Goal: Check status

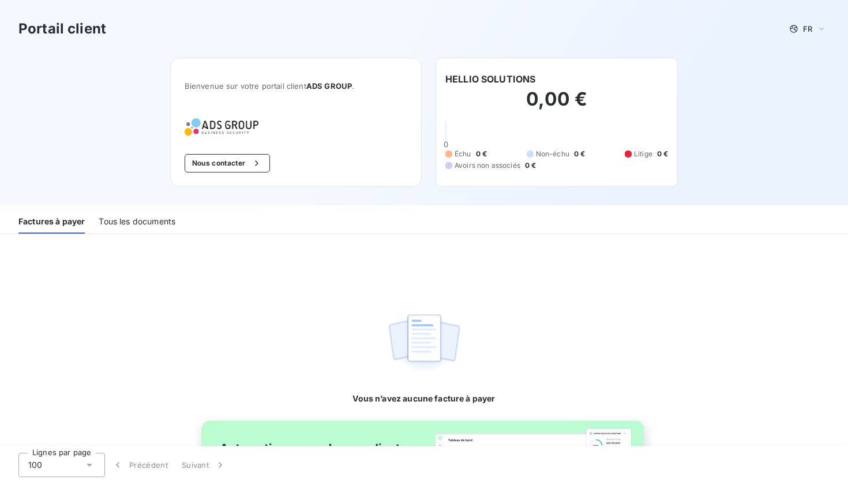
click at [339, 306] on div "Vous n’avez aucune facture à payer" at bounding box center [424, 320] width 848 height 173
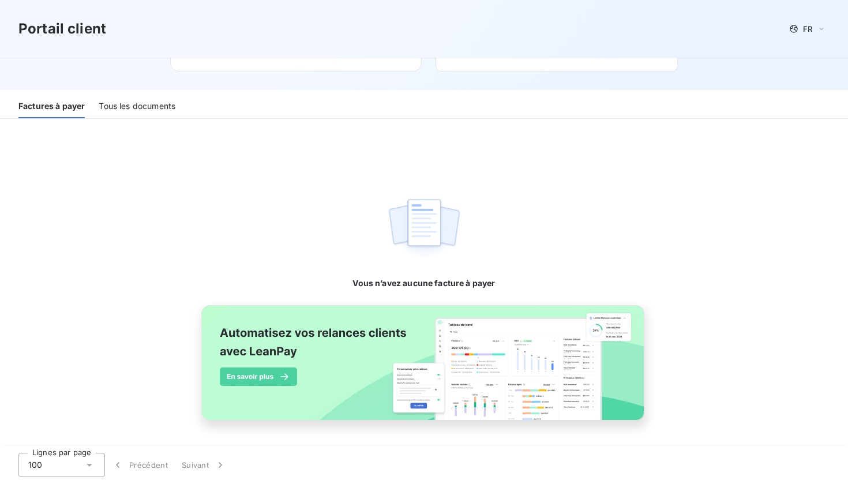
scroll to position [115, 0]
click at [152, 113] on div "Tous les documents" at bounding box center [137, 106] width 77 height 24
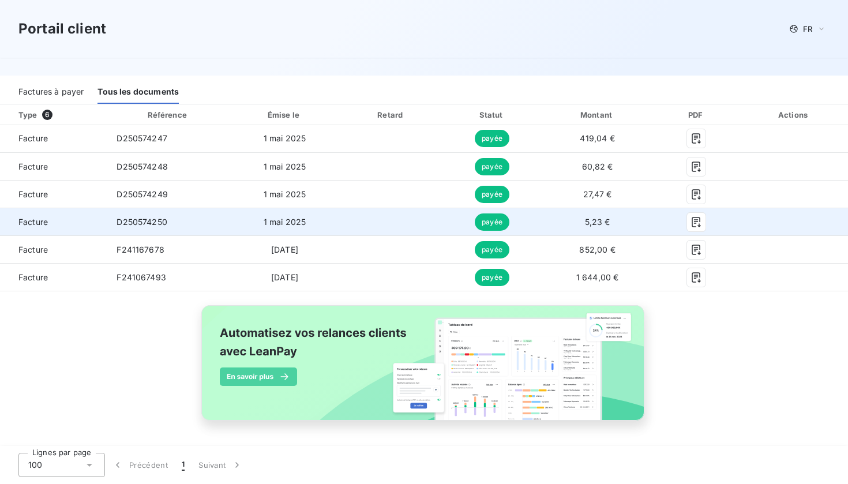
scroll to position [130, 0]
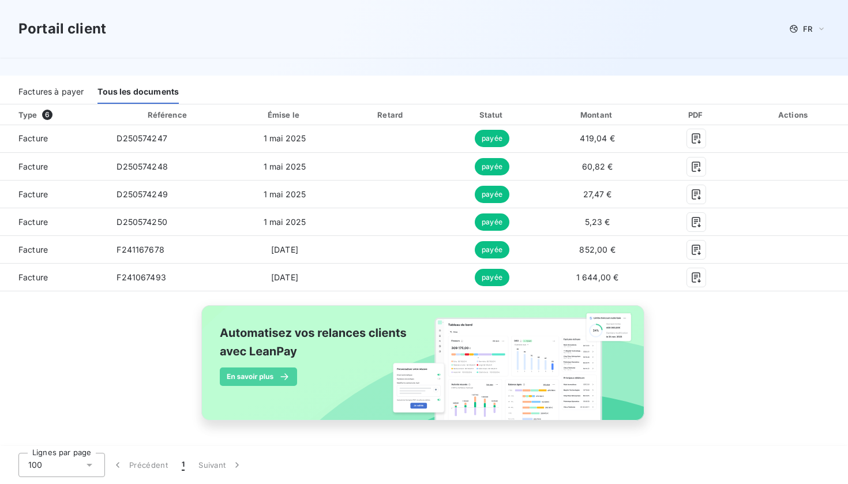
click at [144, 374] on div "Type 6 Référence Émise le Retard Statut Montant PDF Actions Facture D250574247 …" at bounding box center [424, 275] width 848 height 343
click at [69, 88] on div "Factures à payer" at bounding box center [50, 92] width 65 height 24
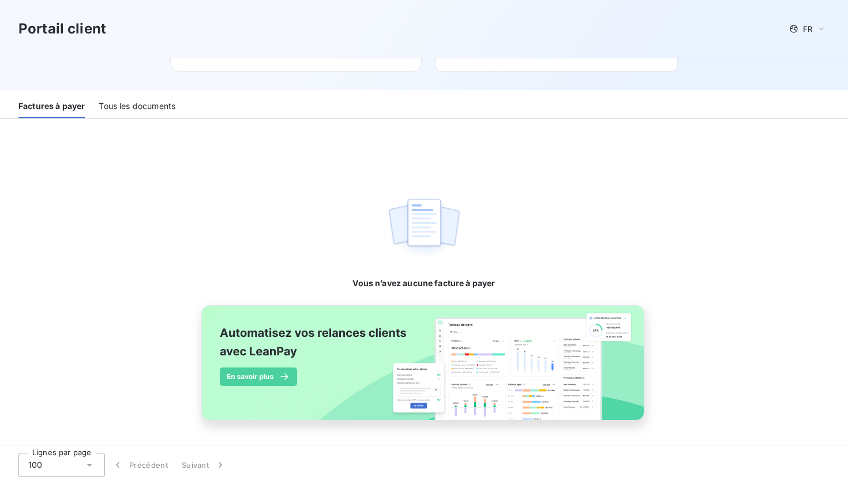
click at [82, 219] on div "Vous n’avez aucune facture à payer" at bounding box center [424, 205] width 848 height 173
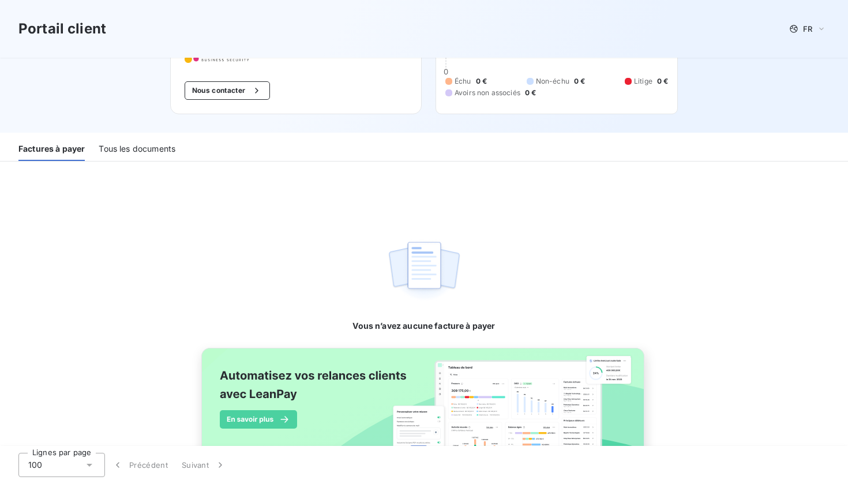
scroll to position [74, 0]
click at [163, 148] on div "Tous les documents" at bounding box center [137, 147] width 77 height 24
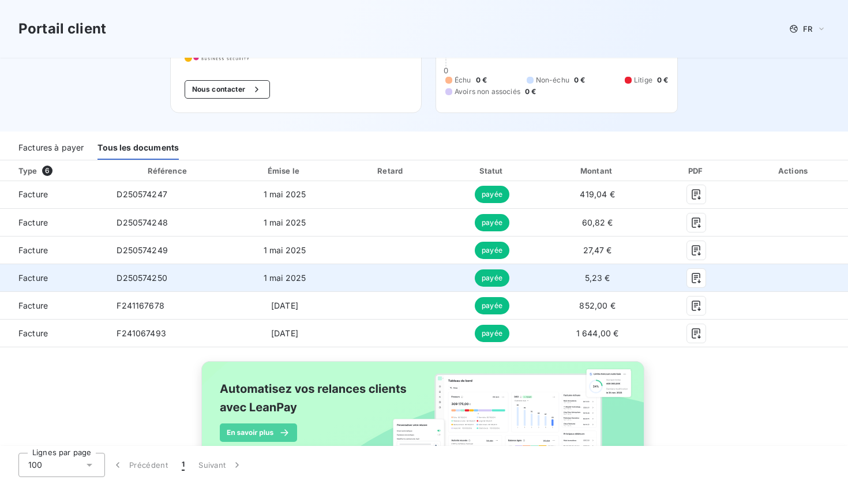
click at [442, 277] on td at bounding box center [391, 278] width 102 height 28
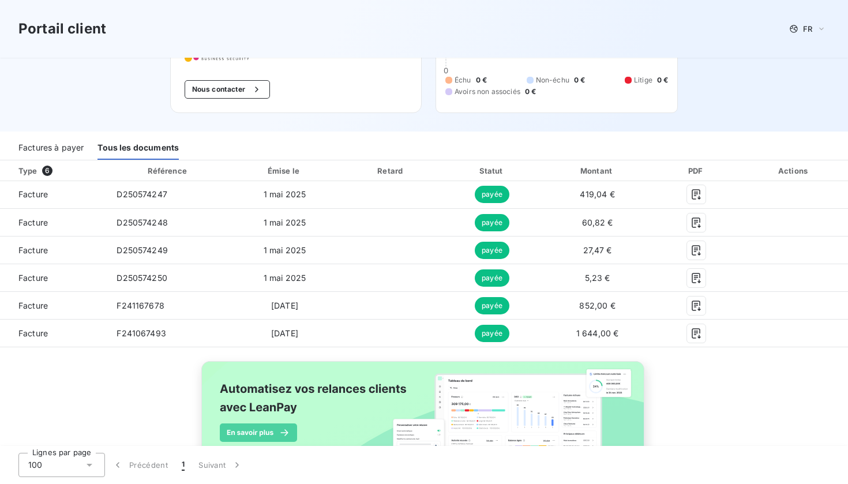
click at [82, 466] on div "100" at bounding box center [61, 465] width 86 height 24
click at [134, 364] on div "Type 6 Référence Émise le Retard Statut Montant PDF Actions Facture D250574247 …" at bounding box center [424, 331] width 848 height 343
click at [119, 69] on div "Portail client FR Bienvenue sur votre portail client ADS GROUP . Nous contacter…" at bounding box center [424, 28] width 848 height 205
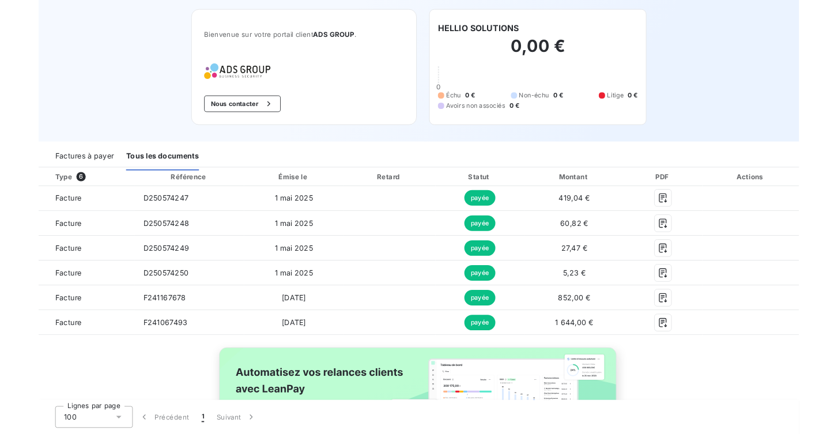
scroll to position [0, 0]
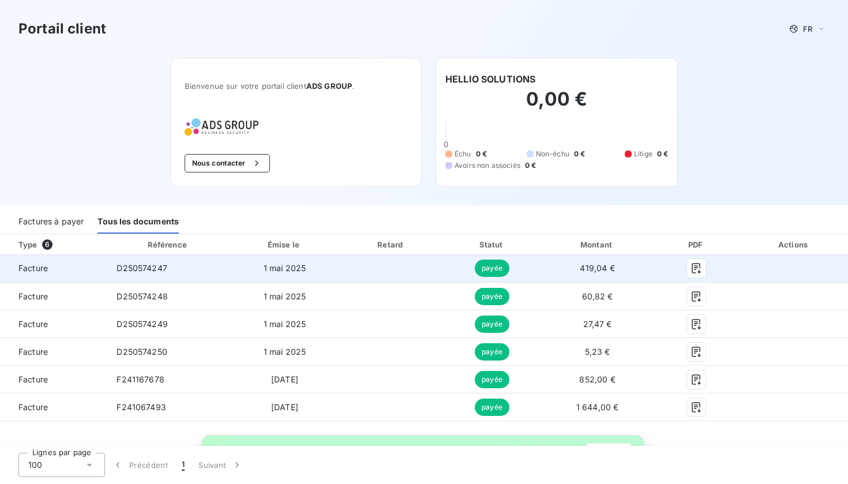
click at [135, 275] on td "D250574247" at bounding box center [168, 269] width 122 height 28
click at [705, 270] on button "button" at bounding box center [696, 268] width 18 height 18
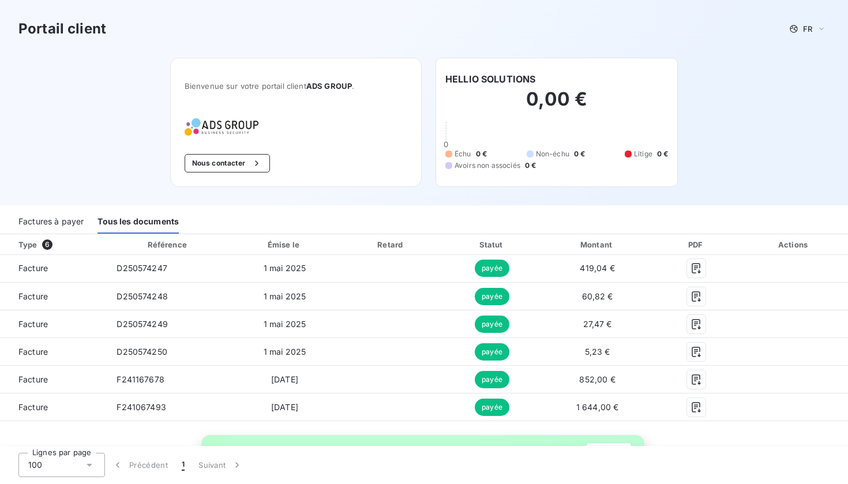
click at [110, 147] on div "Portail client FR Bienvenue sur votre portail client ADS GROUP . Nous contacter…" at bounding box center [424, 102] width 848 height 205
